Goal: Check status

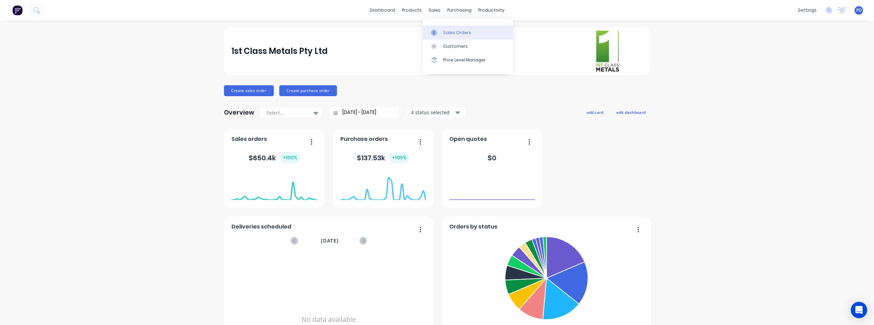
click at [449, 34] on div "Sales Orders" at bounding box center [457, 33] width 28 height 6
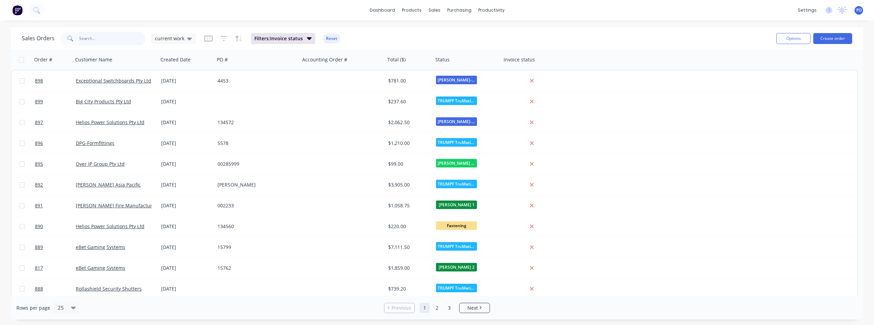
click at [84, 40] on input "text" at bounding box center [112, 39] width 67 height 14
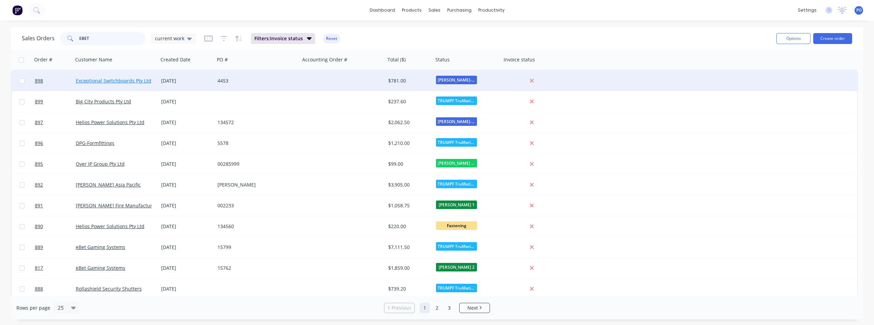
type input "EBET"
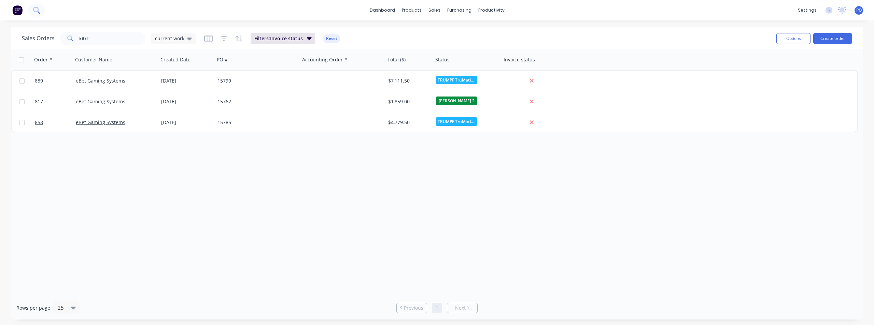
click at [34, 12] on icon at bounding box center [36, 10] width 6 height 6
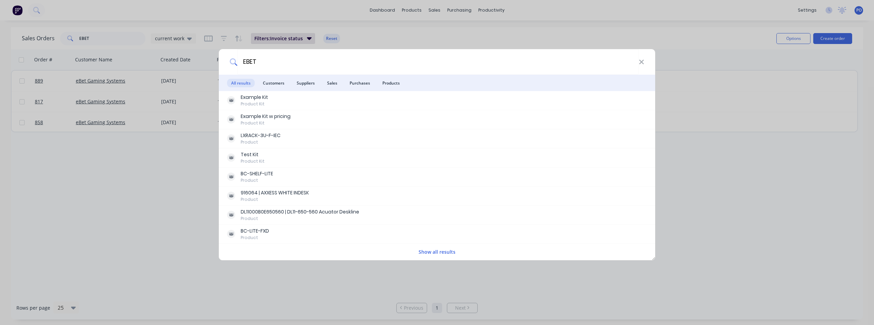
type input "EBET"
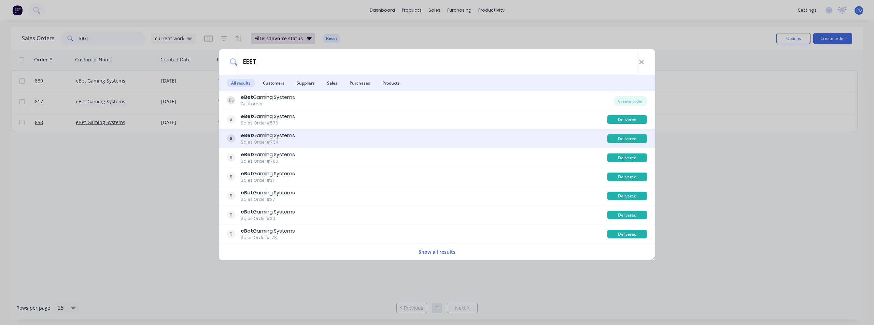
click at [288, 135] on div "eBet Gaming Systems" at bounding box center [268, 135] width 54 height 7
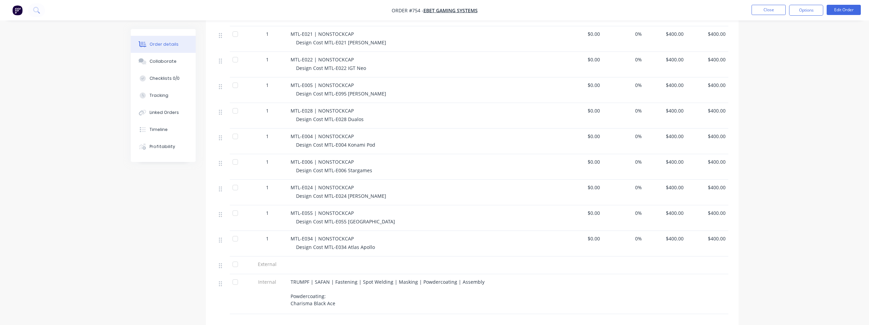
scroll to position [239, 0]
